Goal: Information Seeking & Learning: Learn about a topic

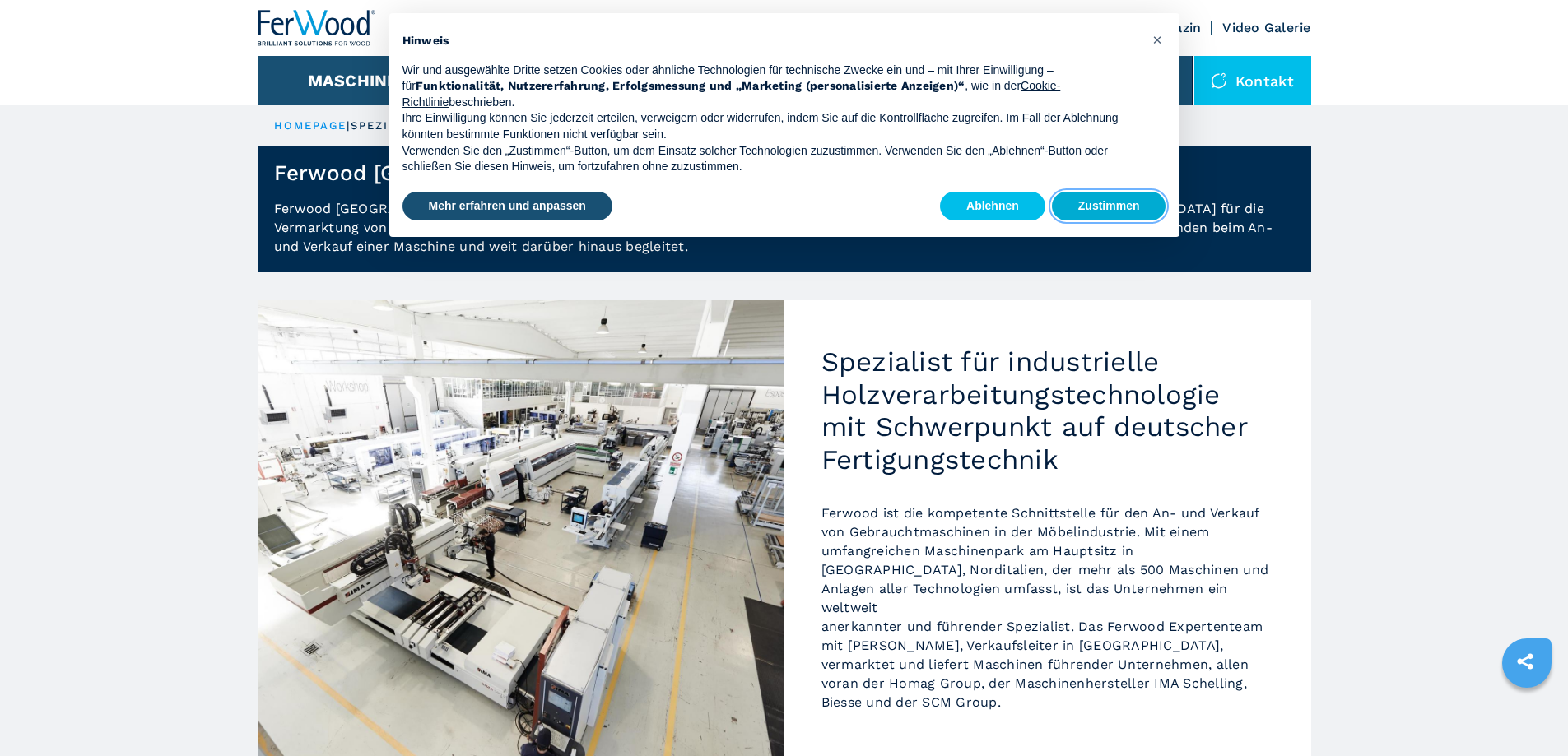
click at [1119, 211] on button "Zustimmen" at bounding box center [1109, 206] width 114 height 30
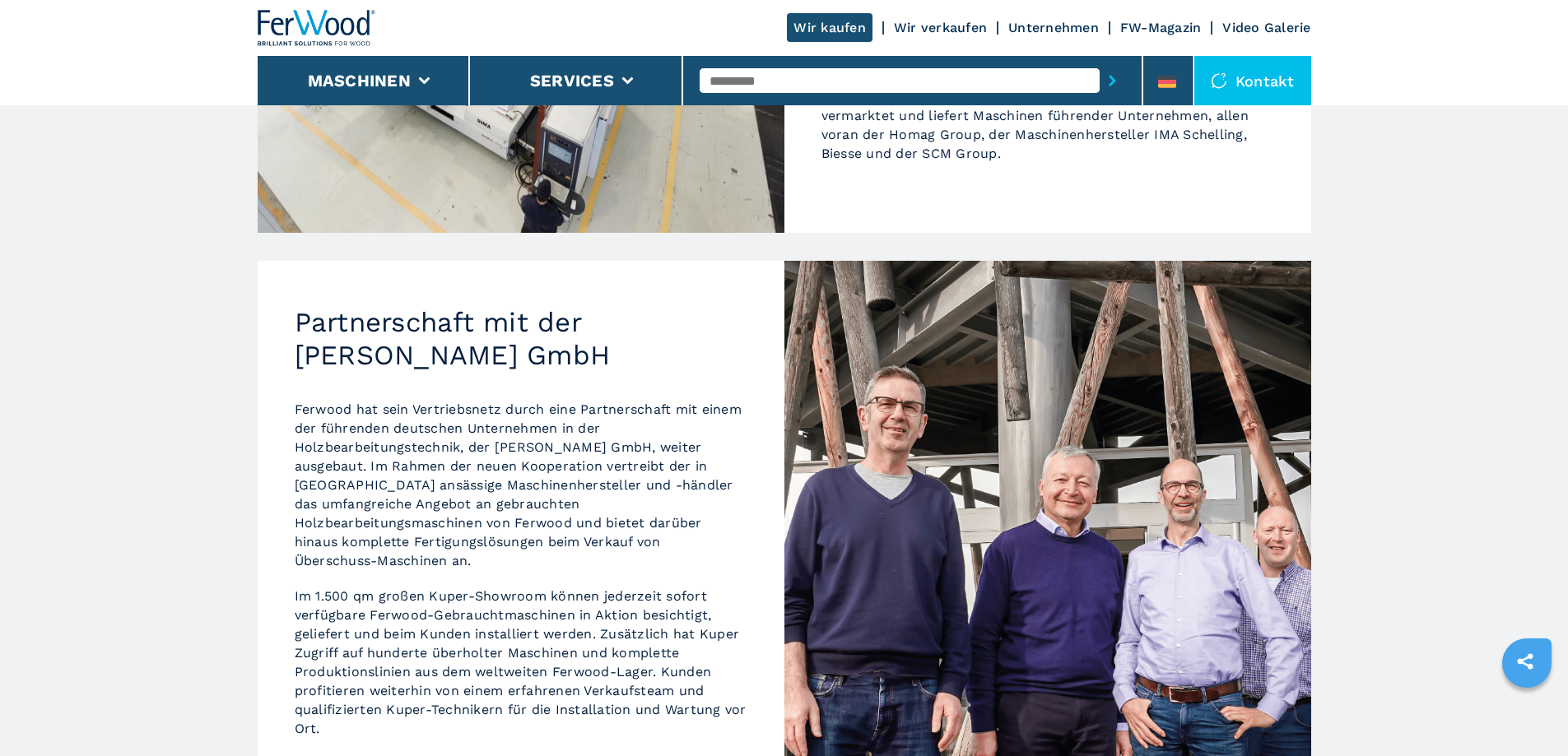
scroll to position [1097, 0]
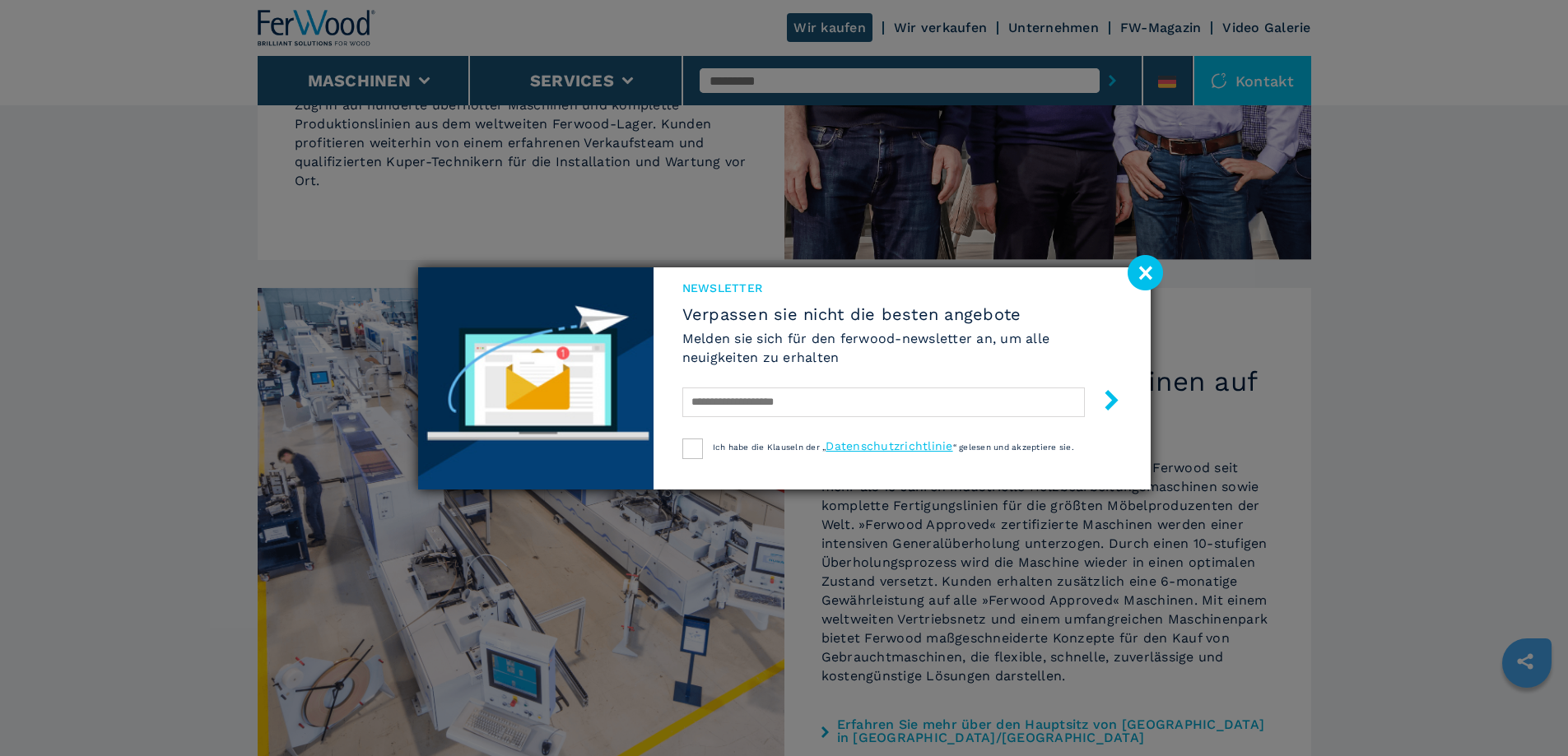
click at [1148, 269] on image at bounding box center [1146, 273] width 36 height 36
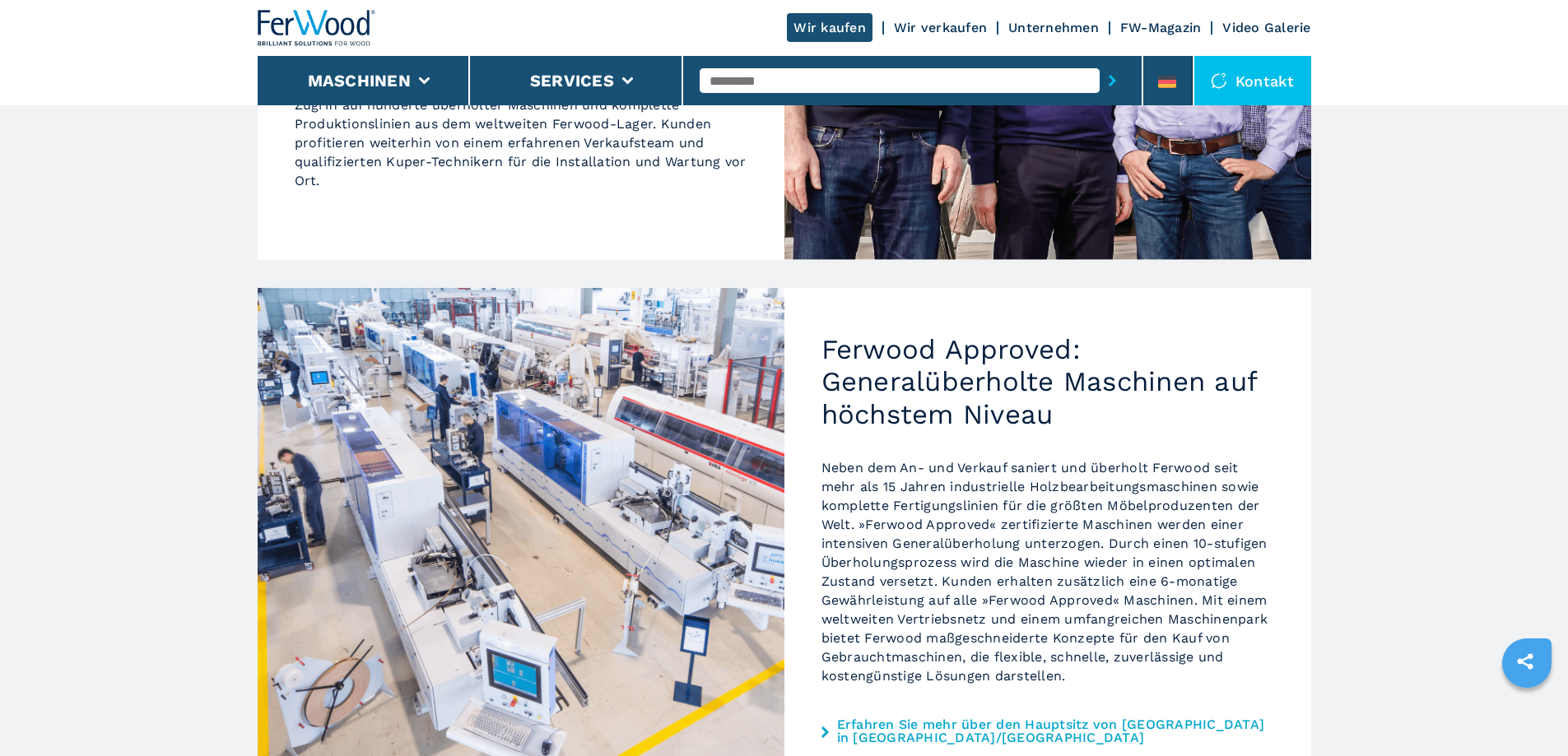
click at [832, 28] on link "Wir kaufen" at bounding box center [830, 28] width 85 height 29
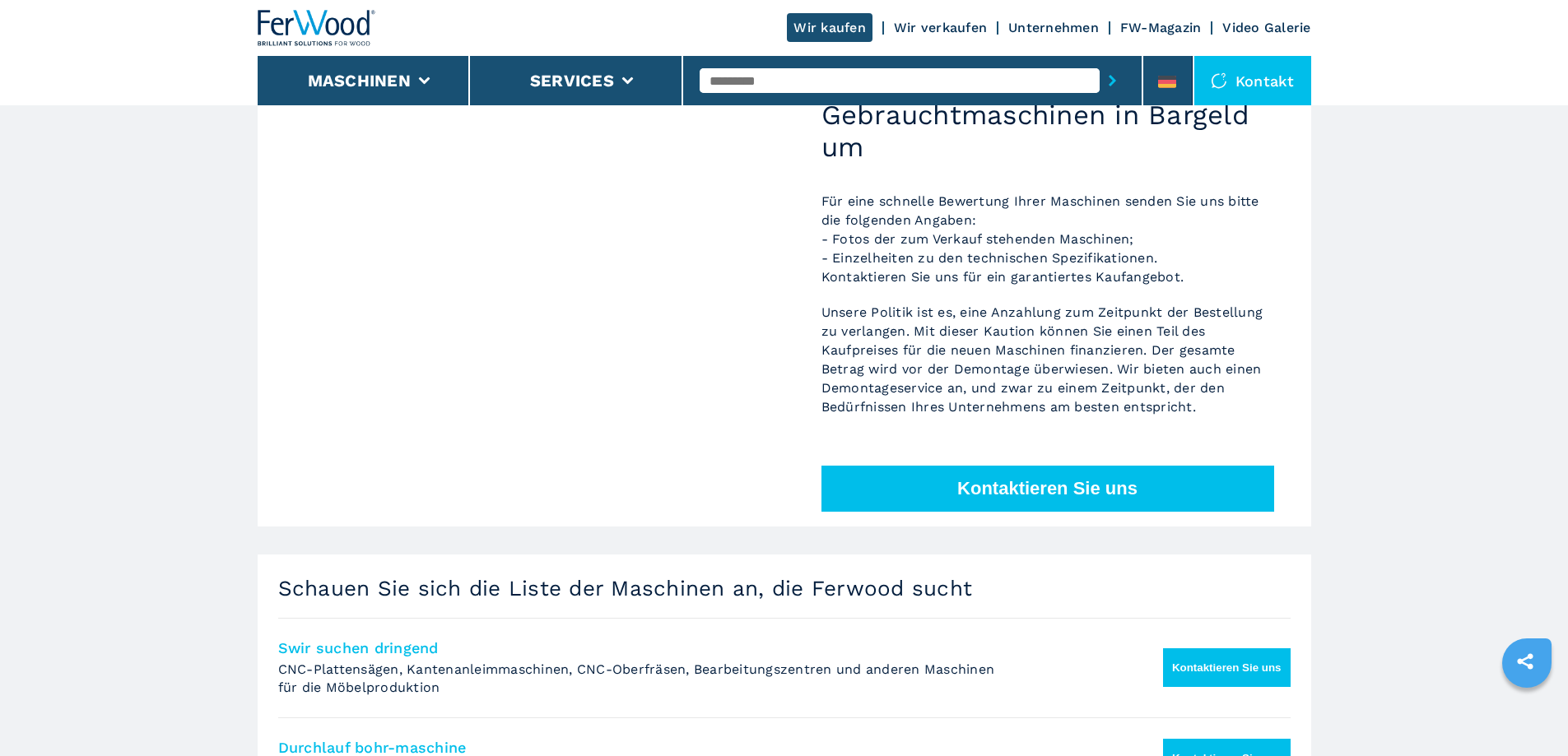
scroll to position [237, 0]
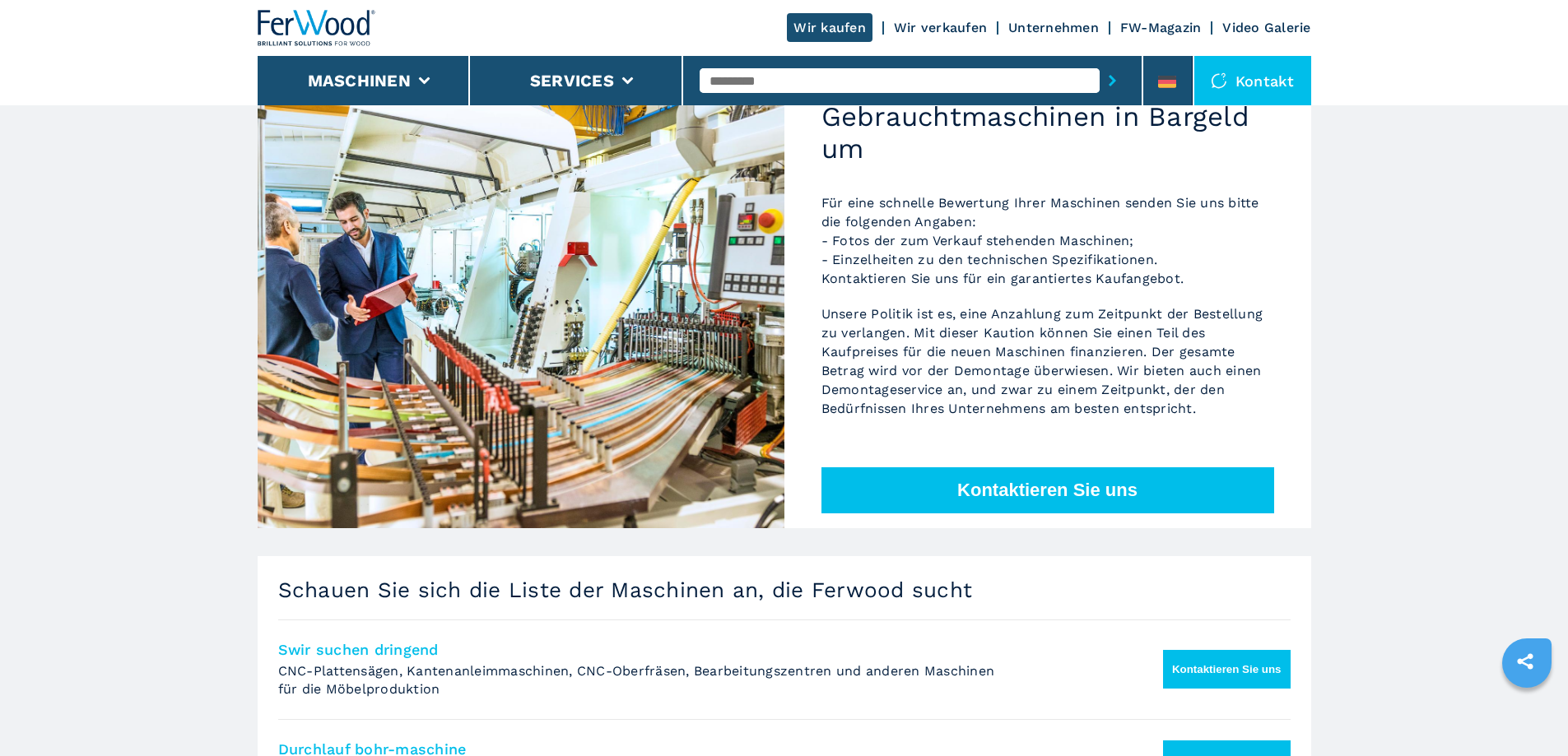
click at [1042, 25] on link "Unternehmen" at bounding box center [1054, 27] width 91 height 15
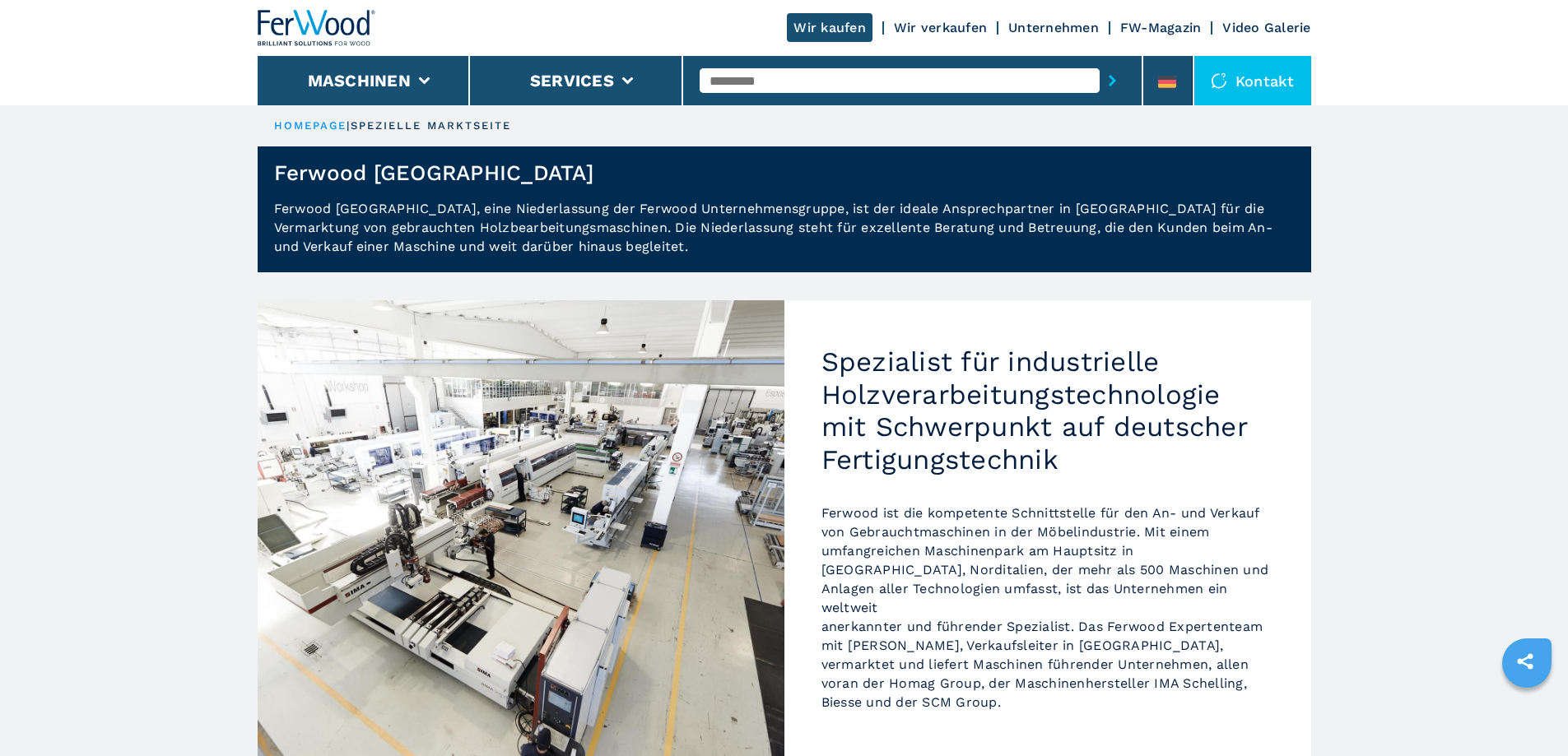
click at [1042, 32] on link "Unternehmen" at bounding box center [1054, 27] width 91 height 15
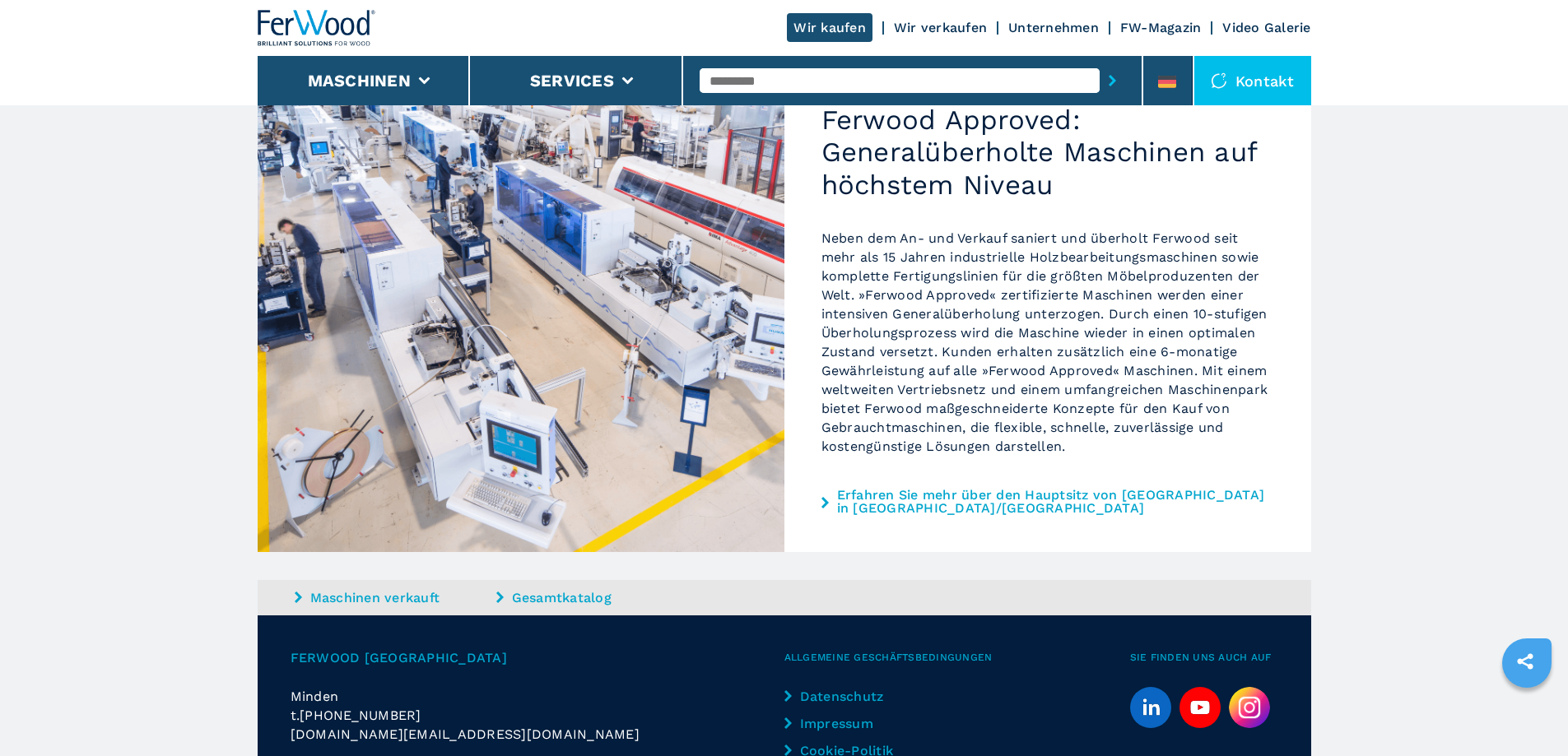
scroll to position [1387, 0]
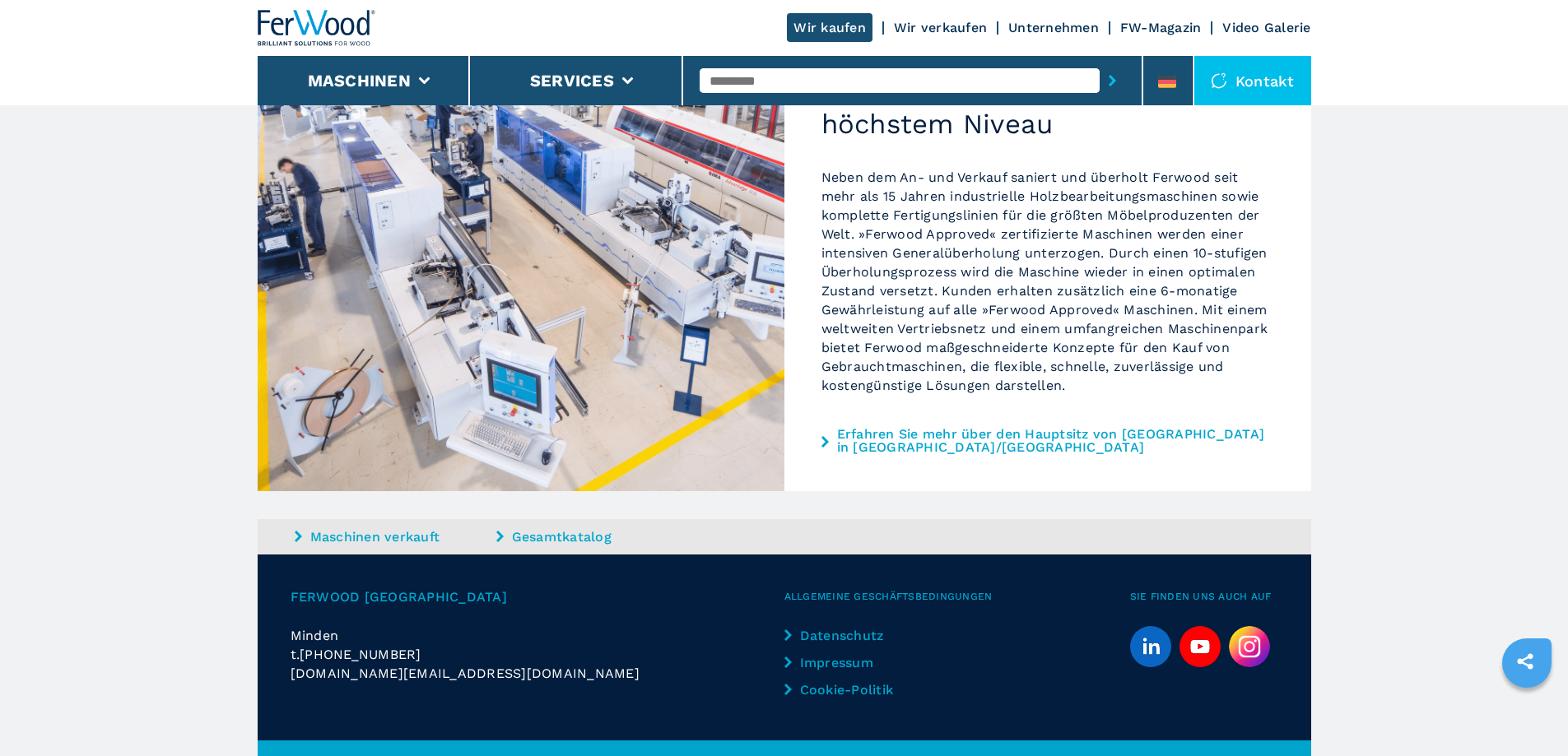
click at [843, 653] on link "Impressum" at bounding box center [853, 663] width 138 height 19
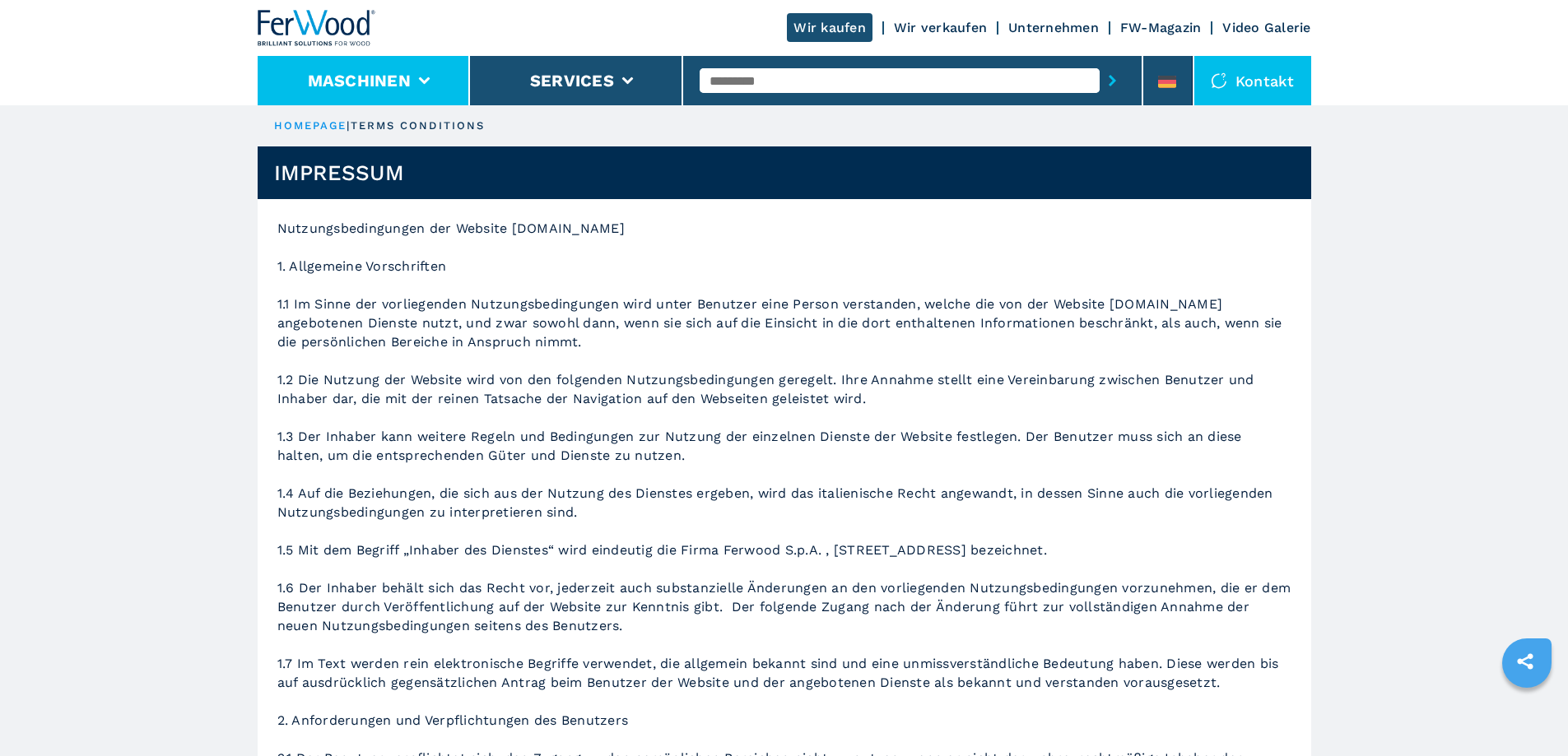
click at [323, 76] on button "Maschinen" at bounding box center [359, 80] width 103 height 19
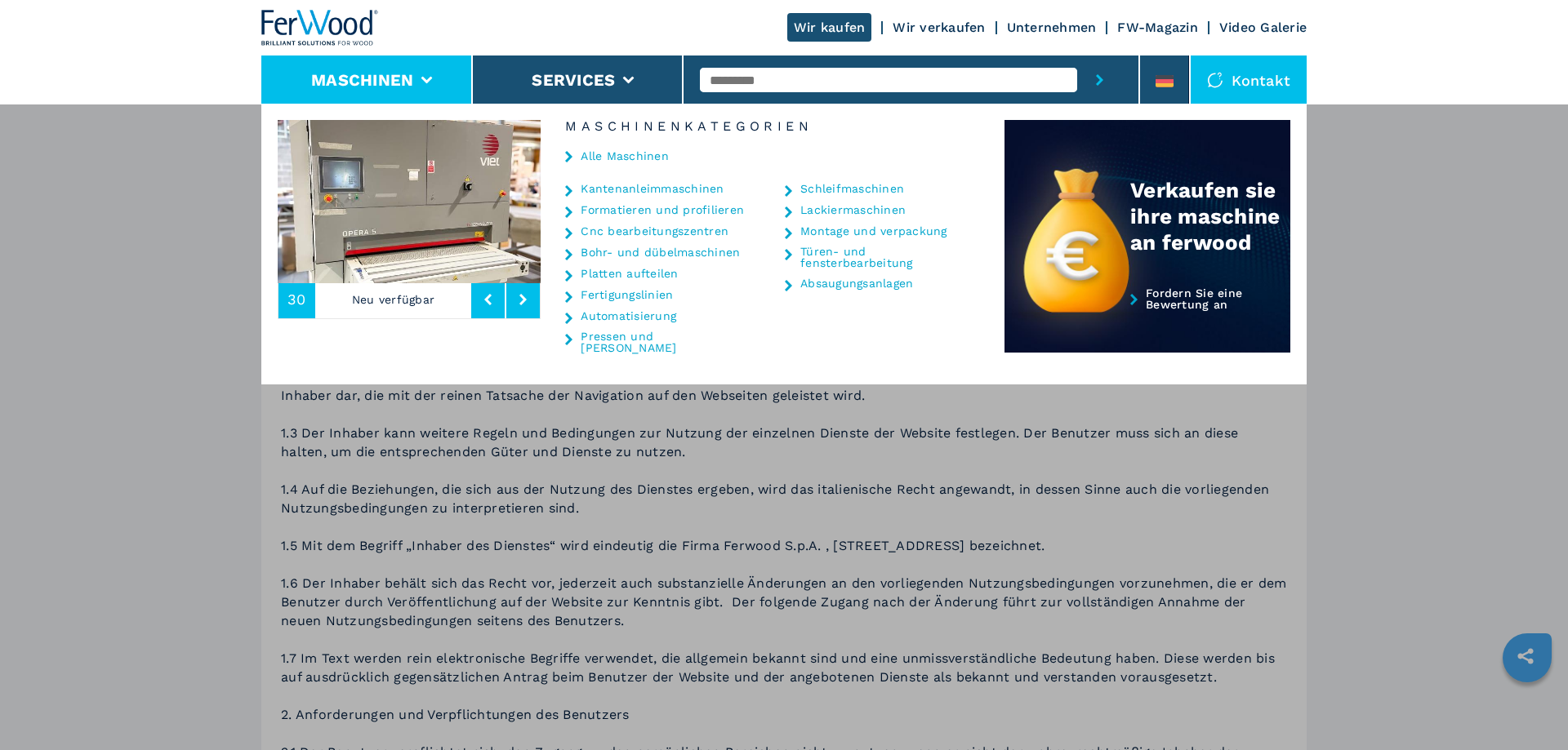
click at [630, 154] on link "Alle Maschinen" at bounding box center [625, 156] width 88 height 12
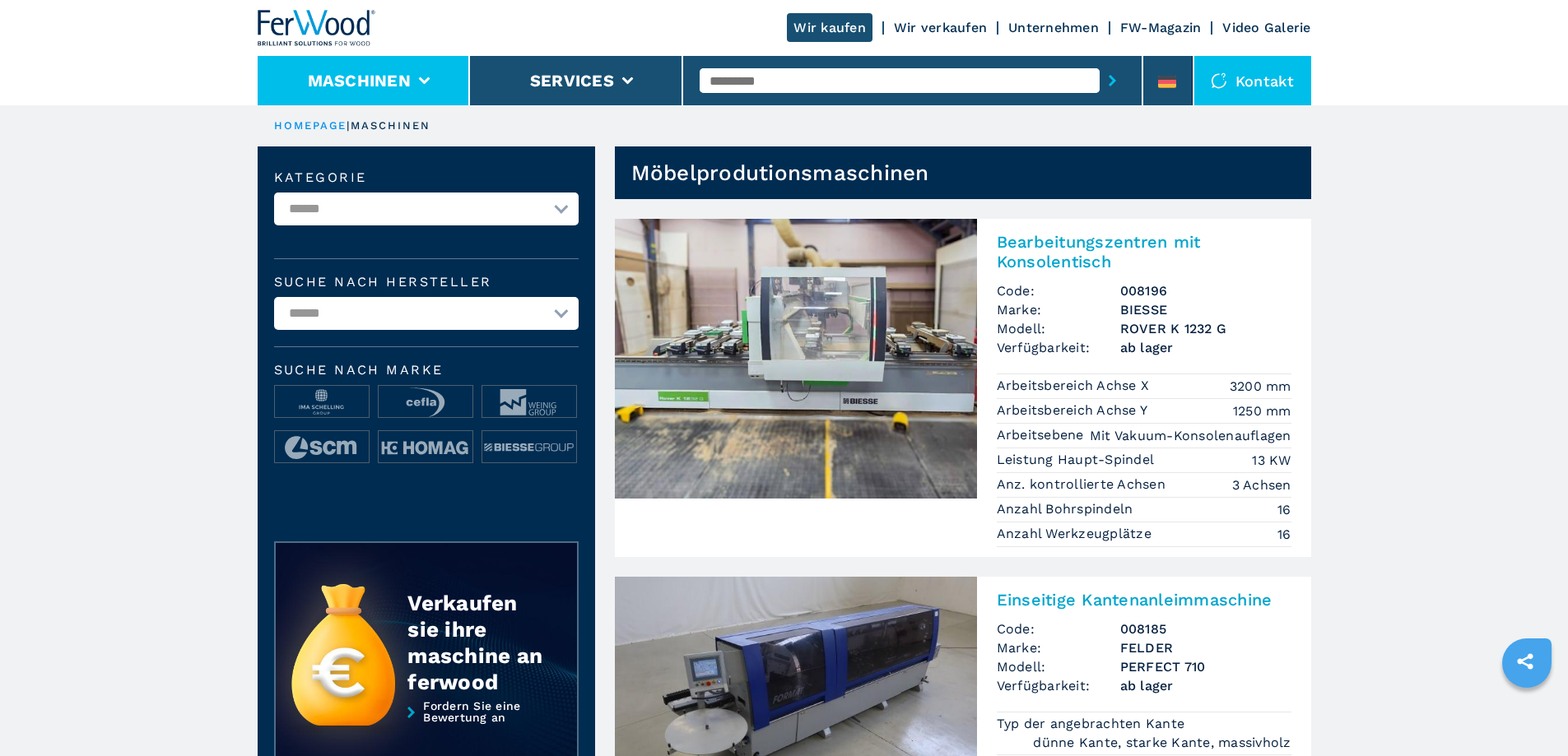
click at [406, 88] on button "Maschinen" at bounding box center [359, 80] width 103 height 19
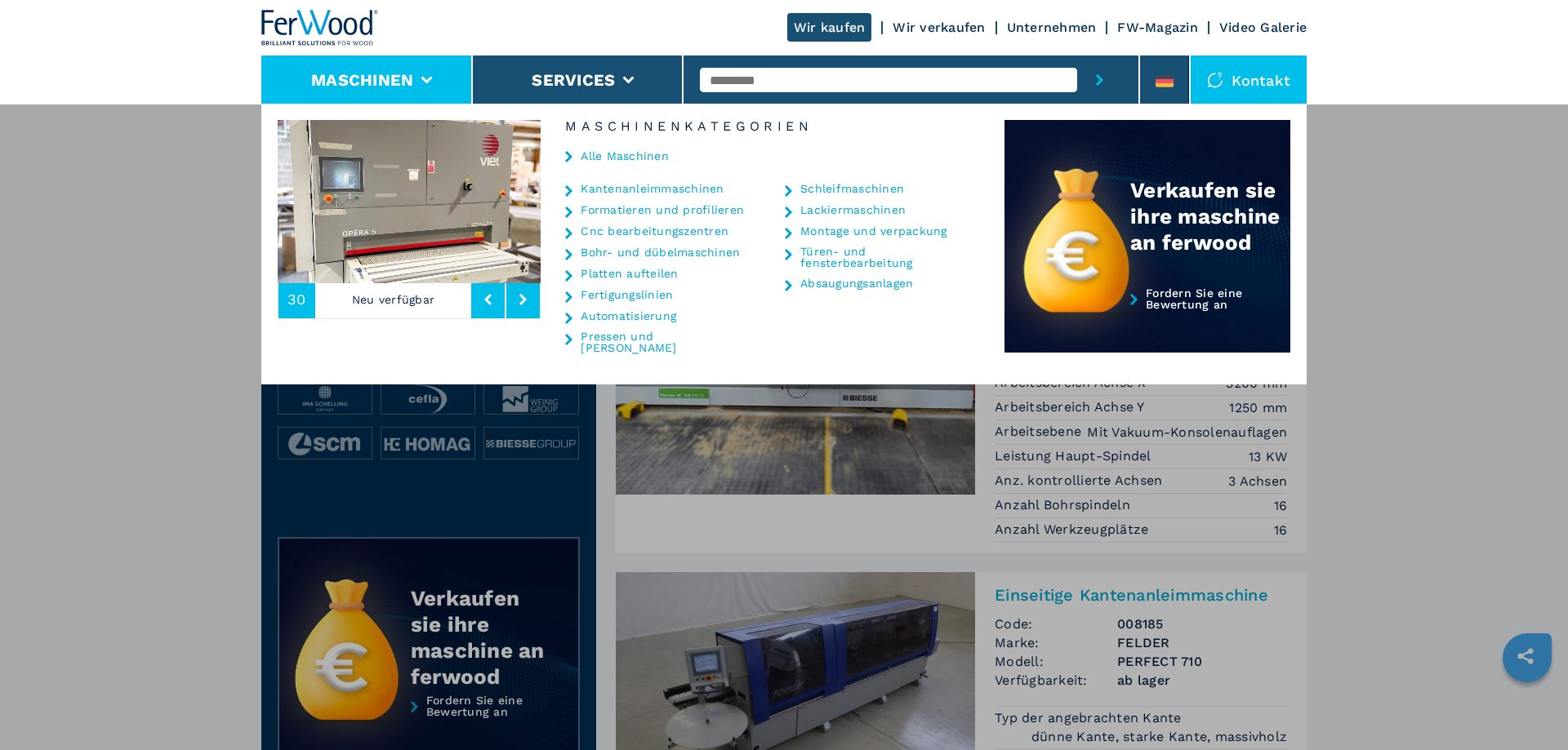
click at [628, 340] on link "Pressen und [PERSON_NAME]" at bounding box center [662, 342] width 163 height 23
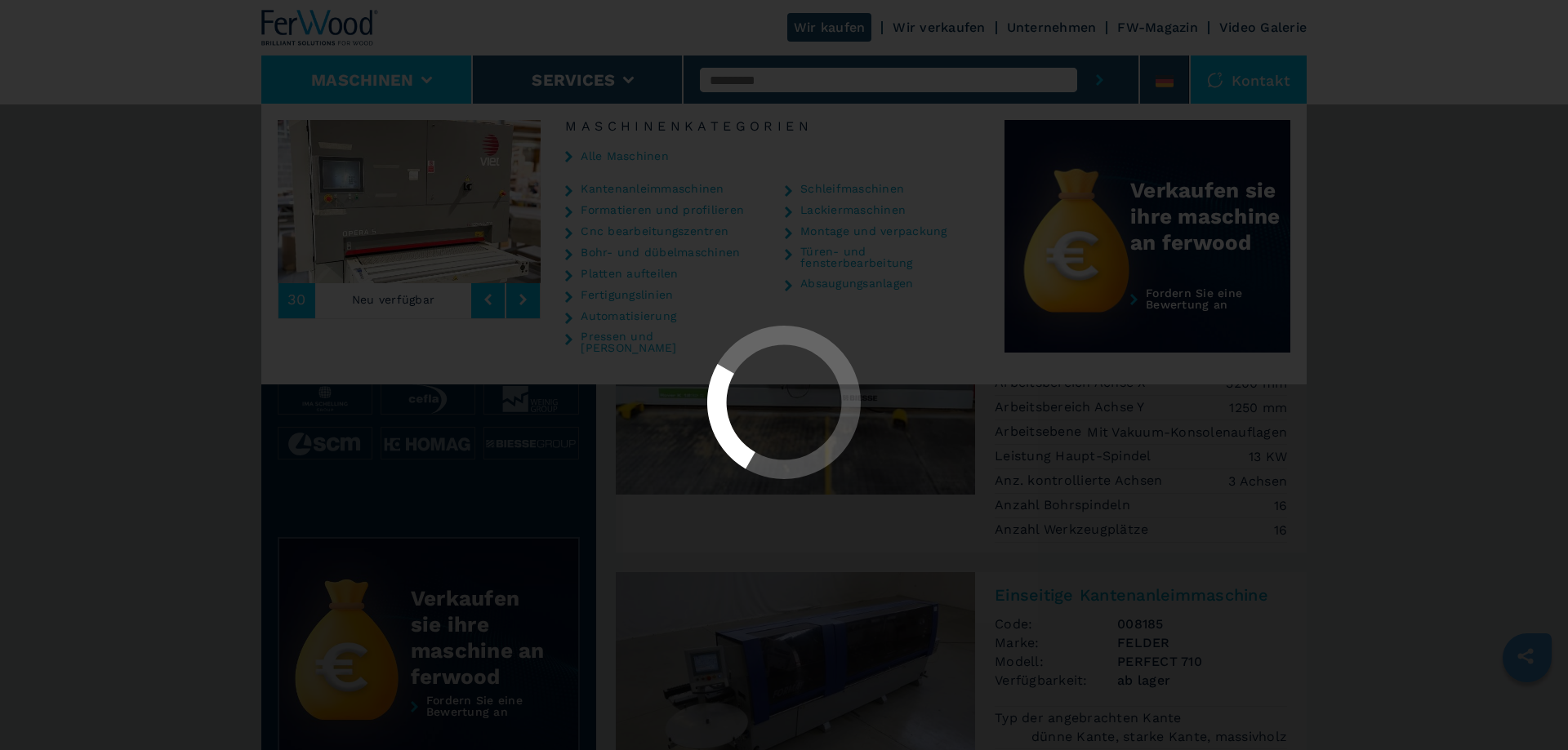
select select "**********"
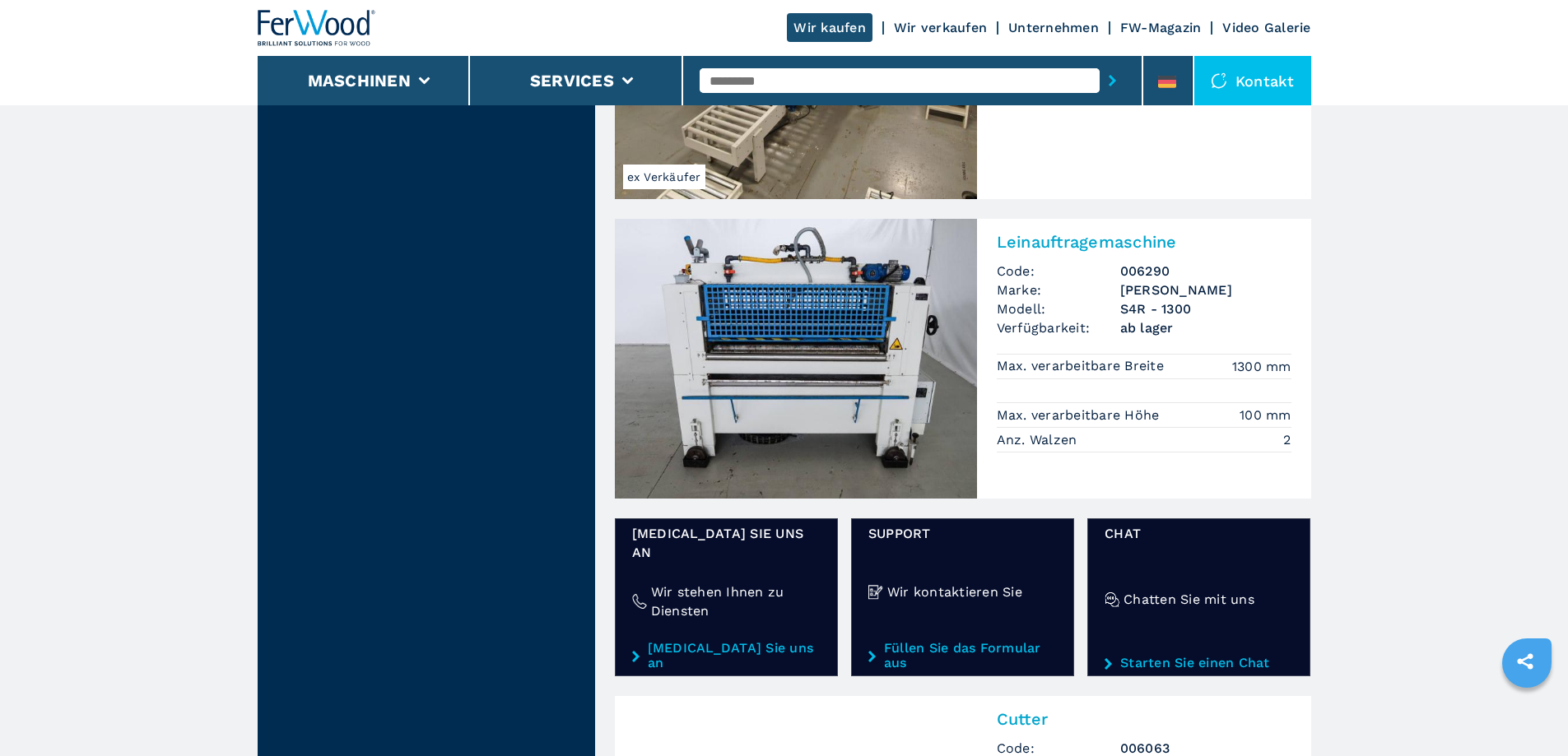
scroll to position [2084, 0]
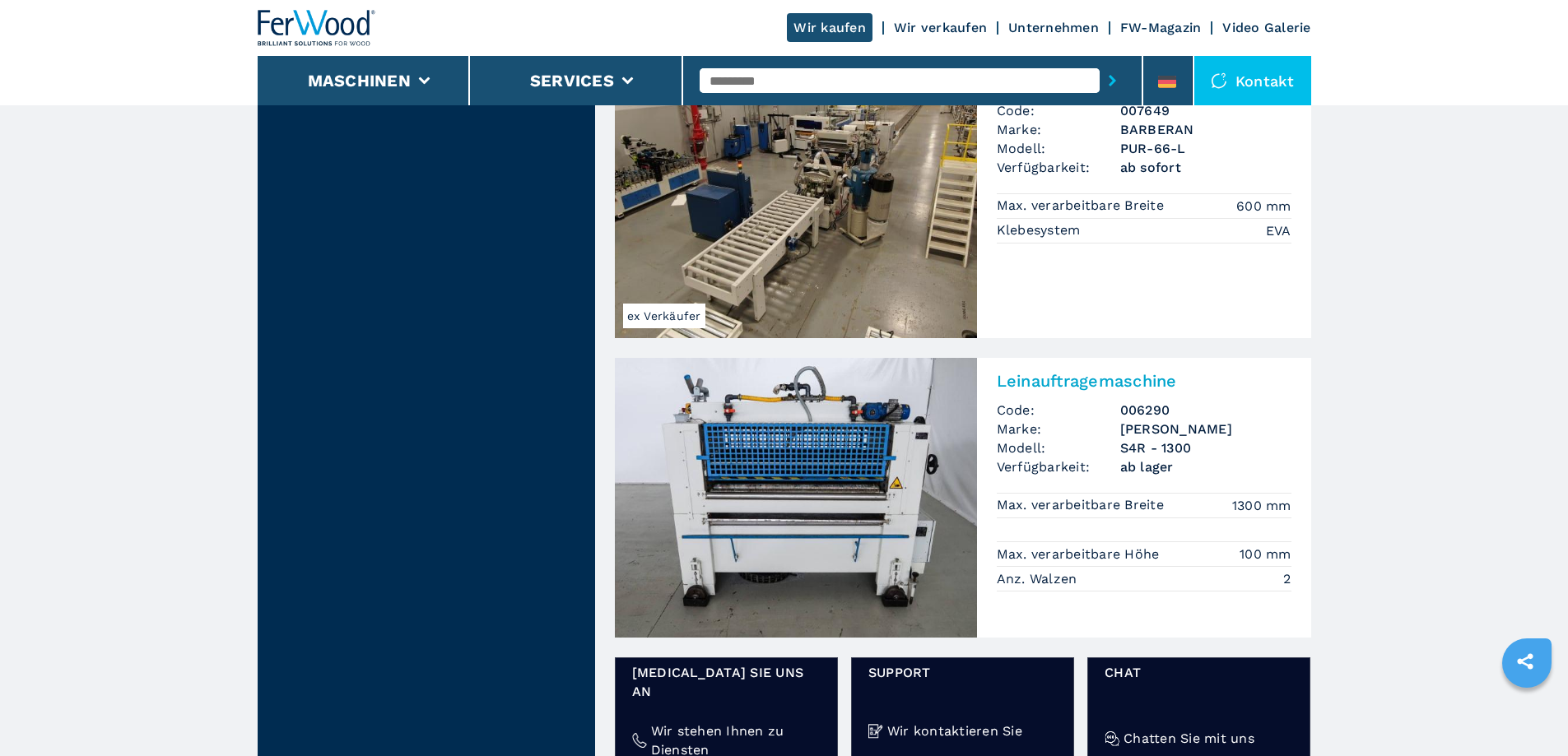
click at [1032, 378] on h2 "Leinauftragemaschine" at bounding box center [1145, 380] width 294 height 19
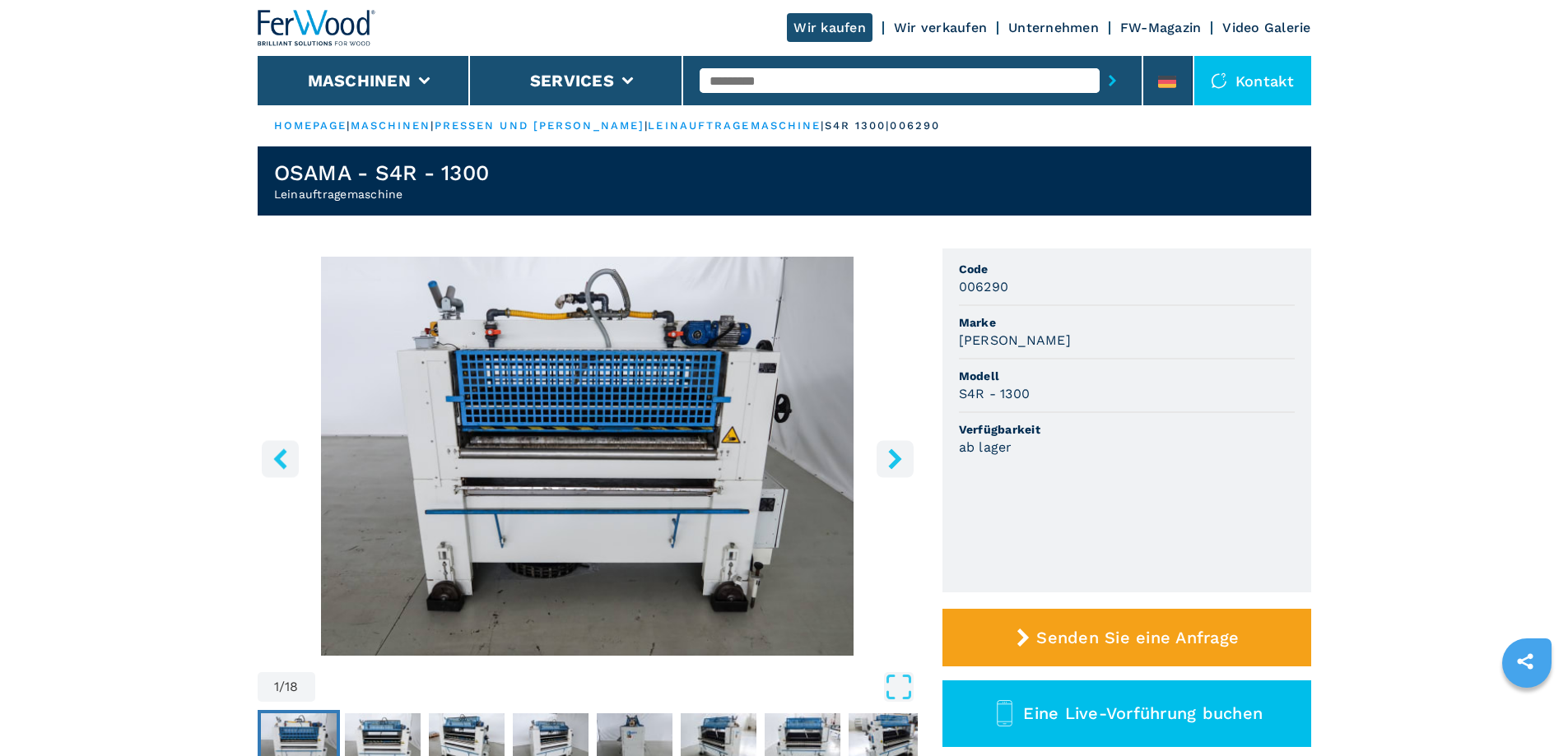
click at [889, 459] on icon "right-button" at bounding box center [895, 458] width 20 height 20
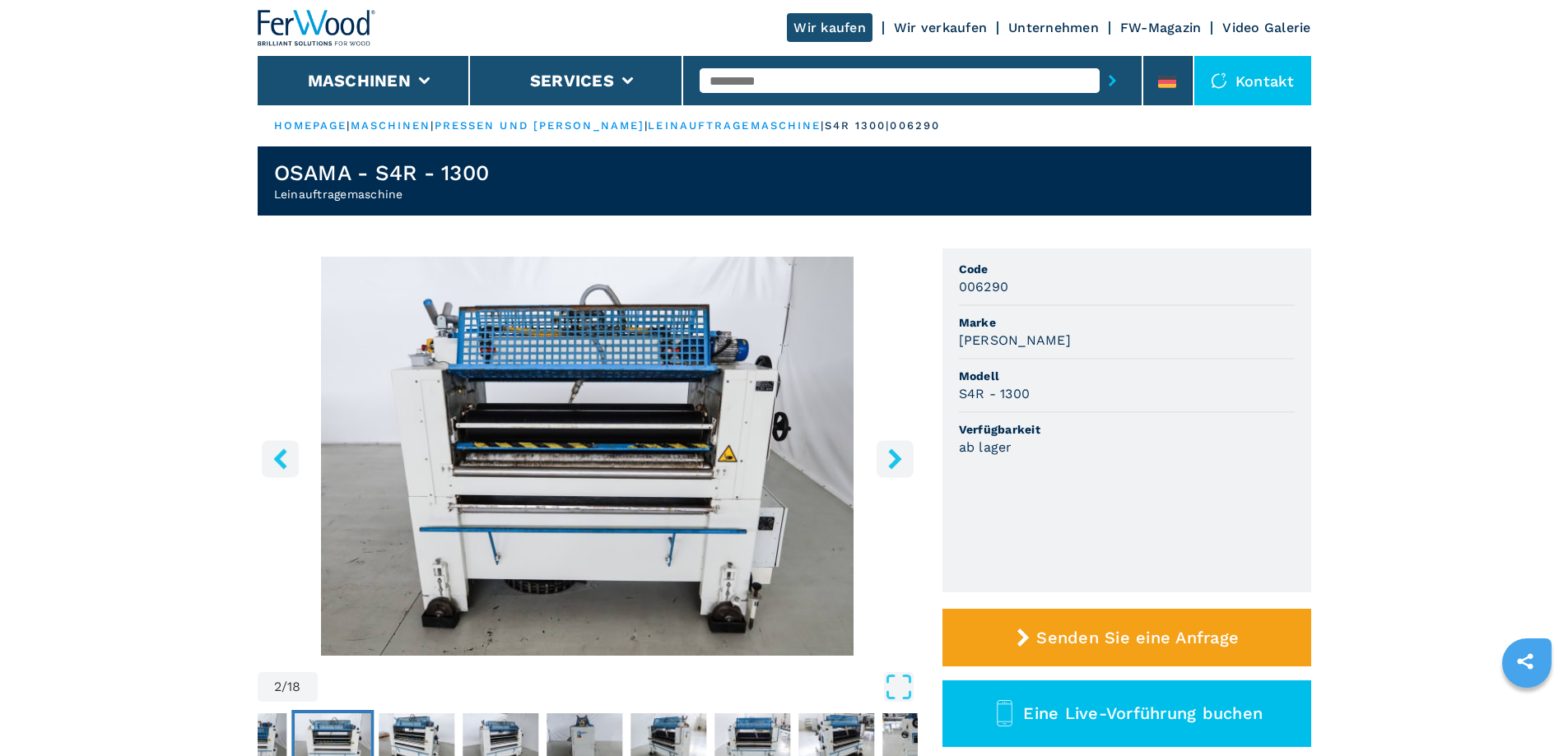
click at [889, 459] on icon "right-button" at bounding box center [895, 458] width 20 height 20
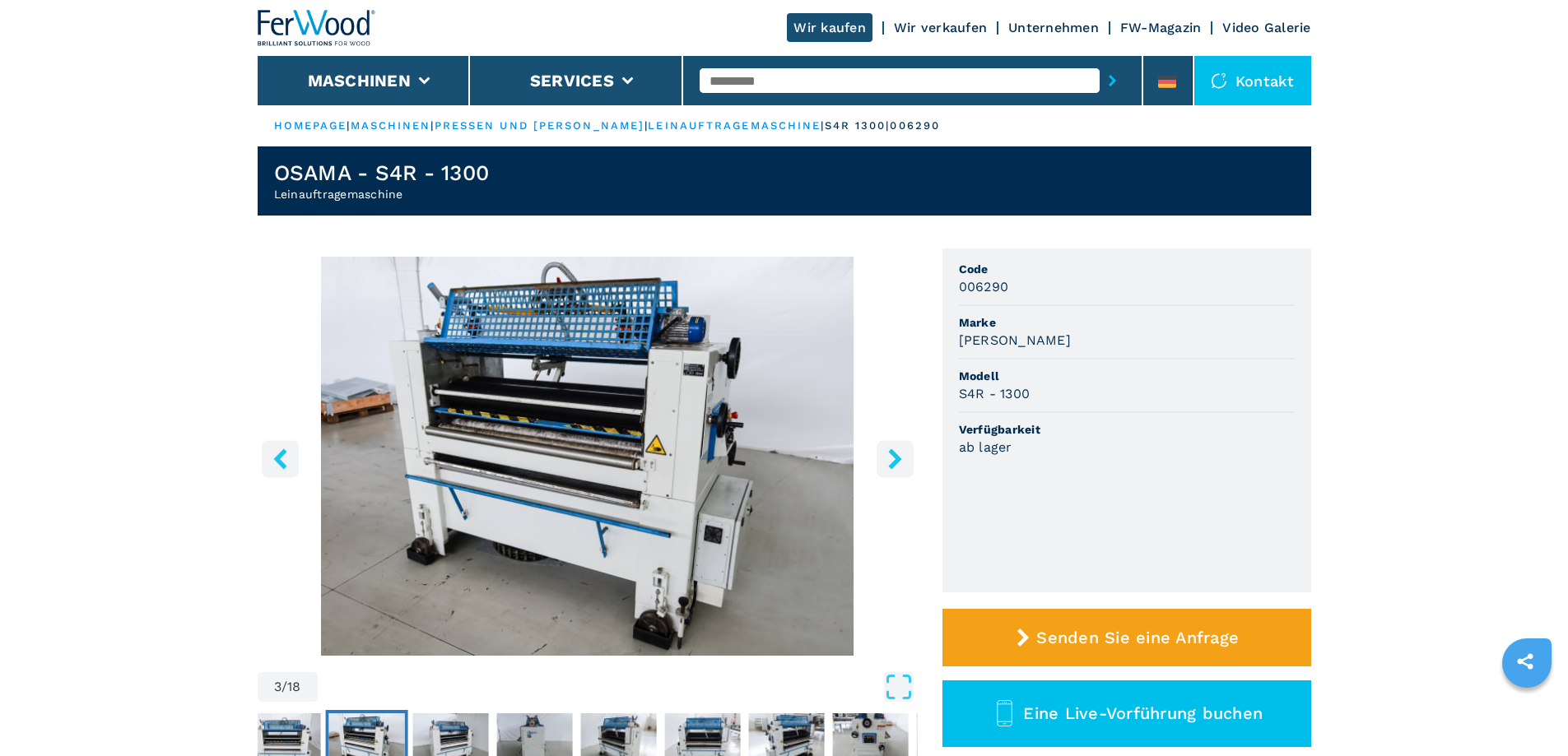
click at [889, 459] on icon "right-button" at bounding box center [895, 458] width 20 height 20
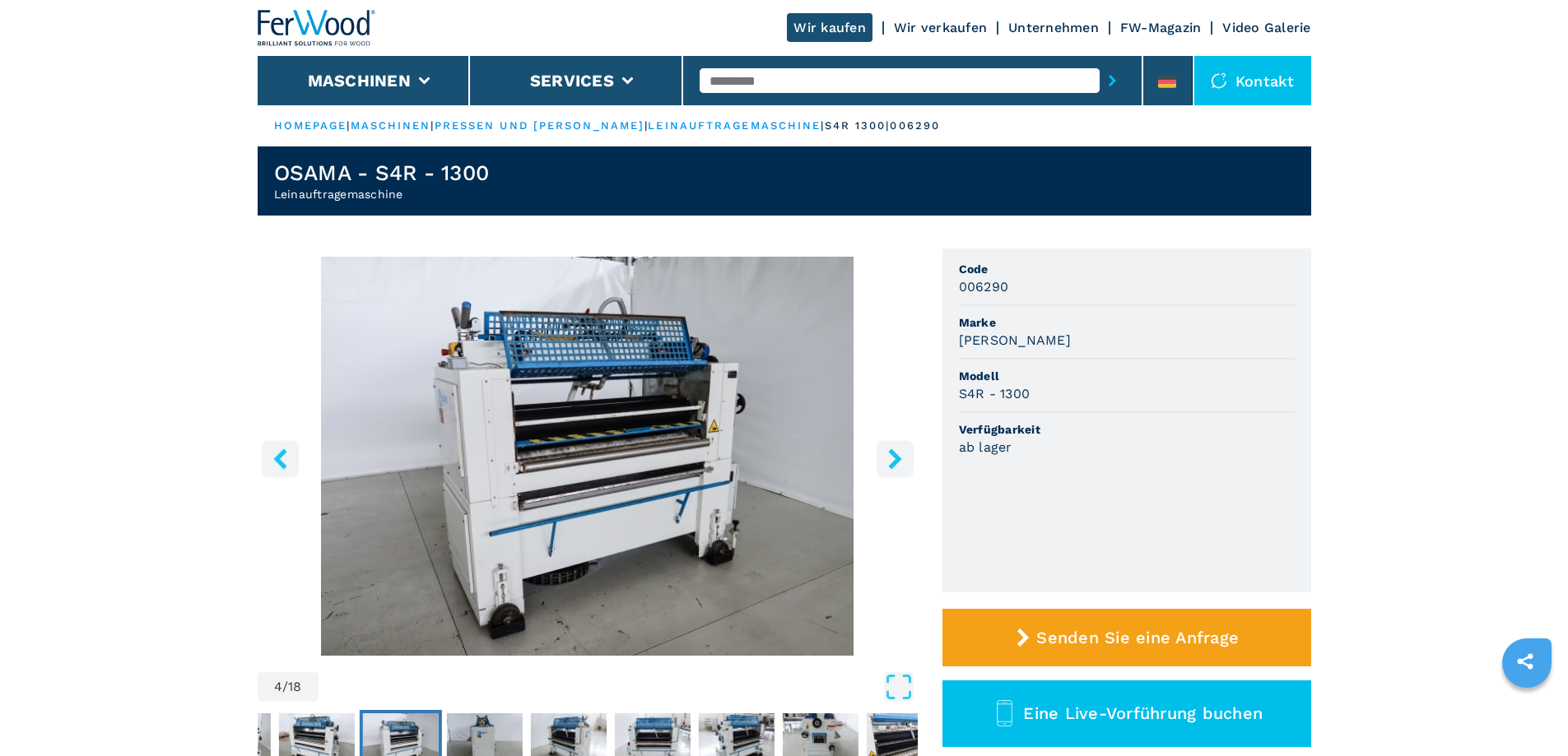
click at [889, 459] on icon "right-button" at bounding box center [895, 458] width 20 height 20
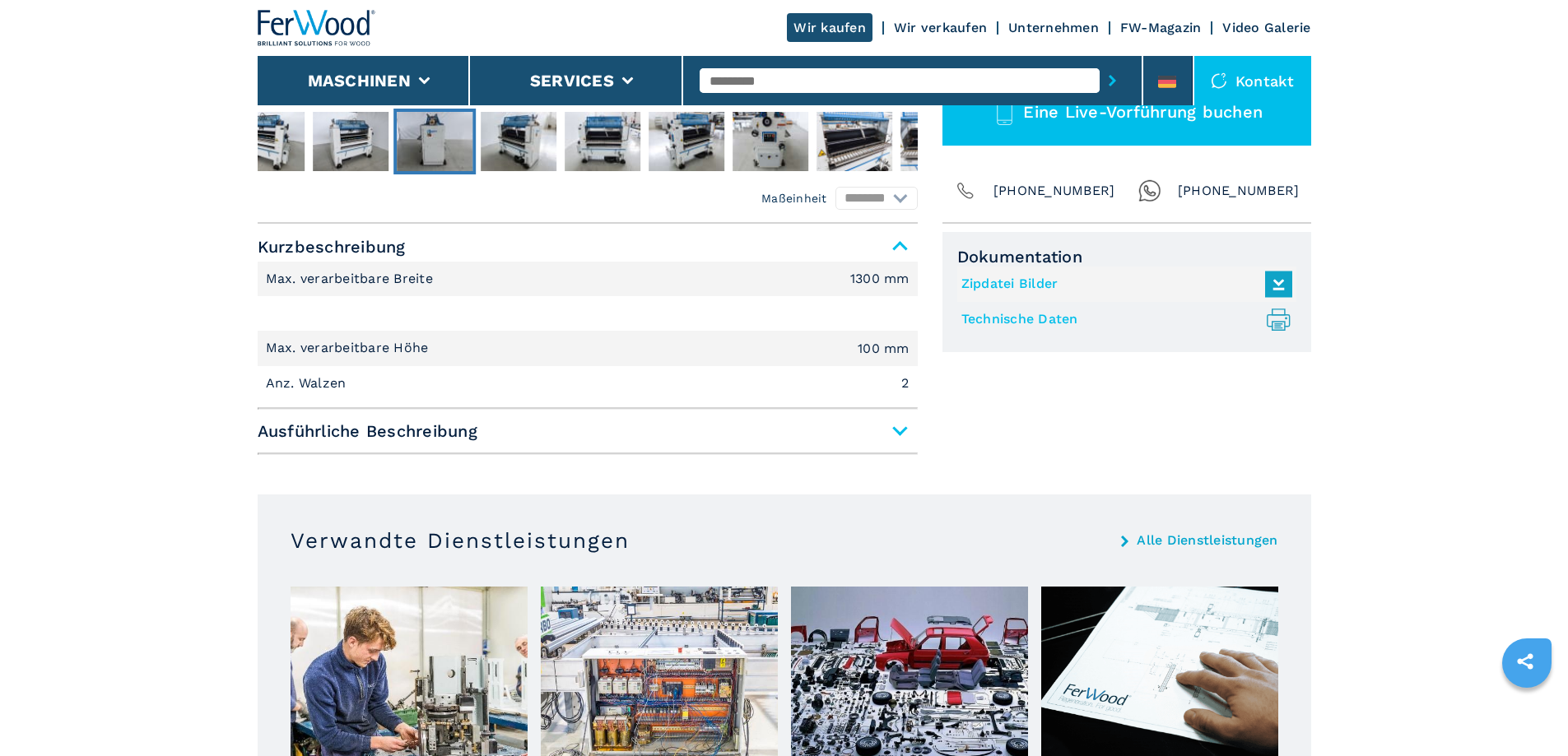
scroll to position [769, 0]
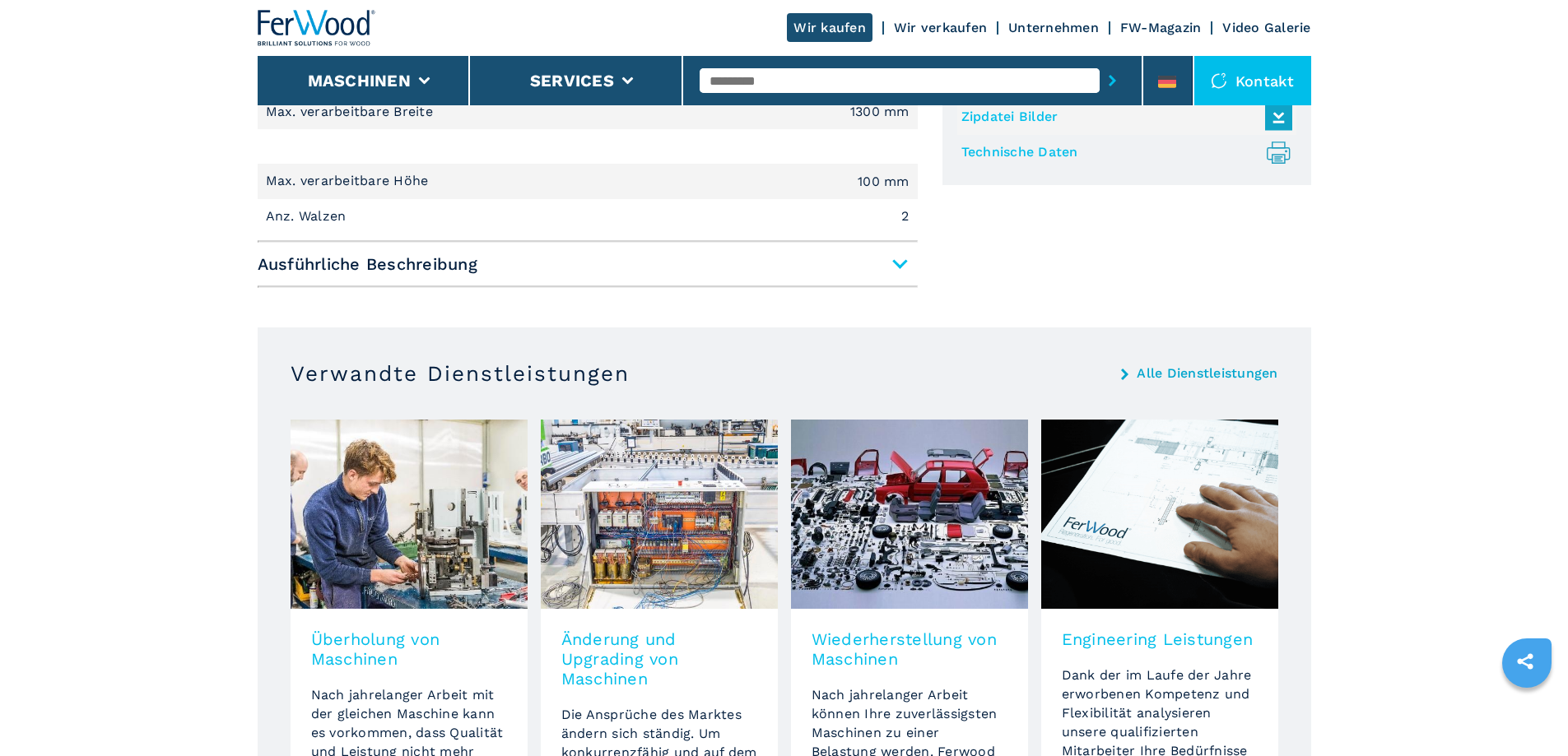
click at [333, 271] on span "Ausführliche Beschreibung" at bounding box center [588, 264] width 661 height 30
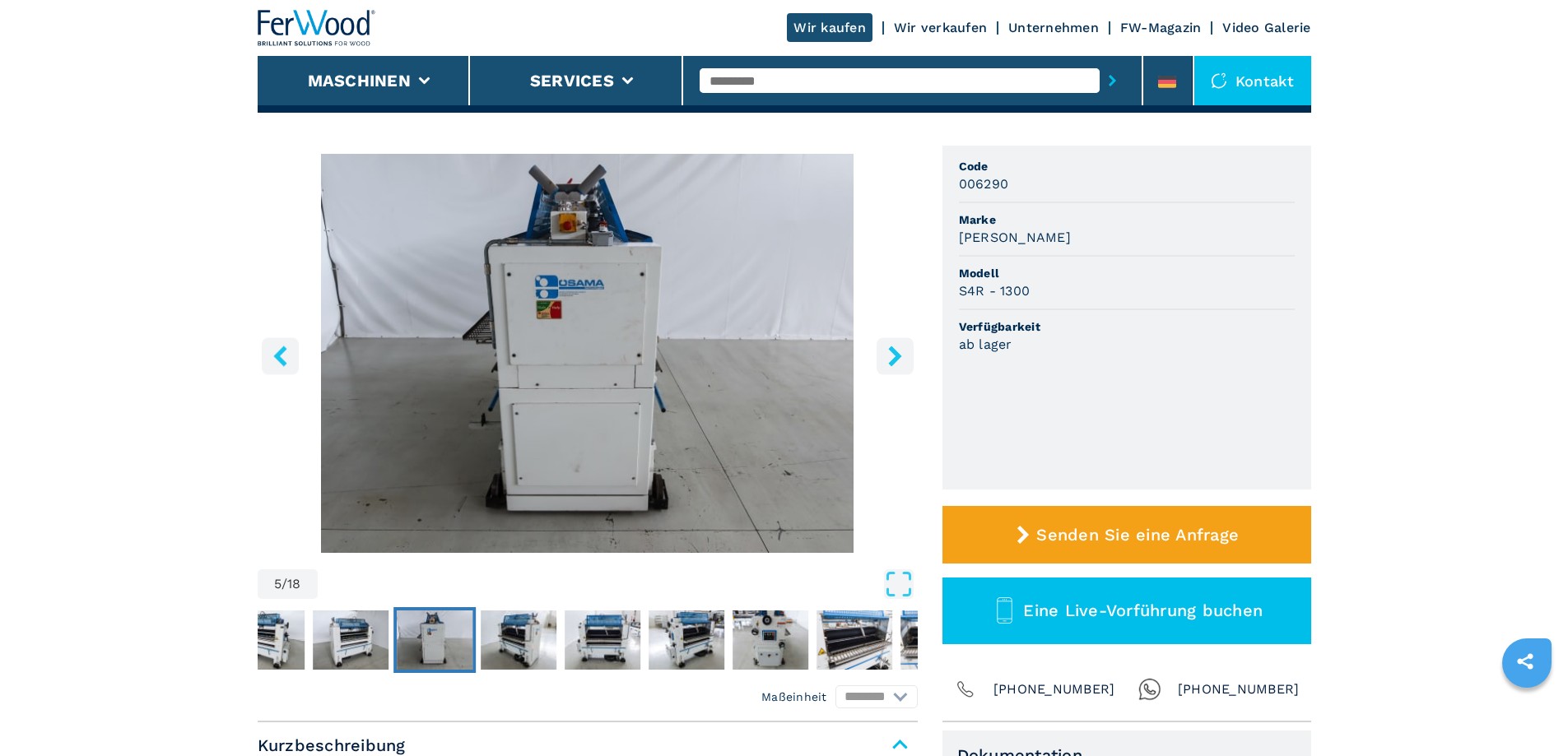
scroll to position [0, 0]
